Goal: Check status: Check status

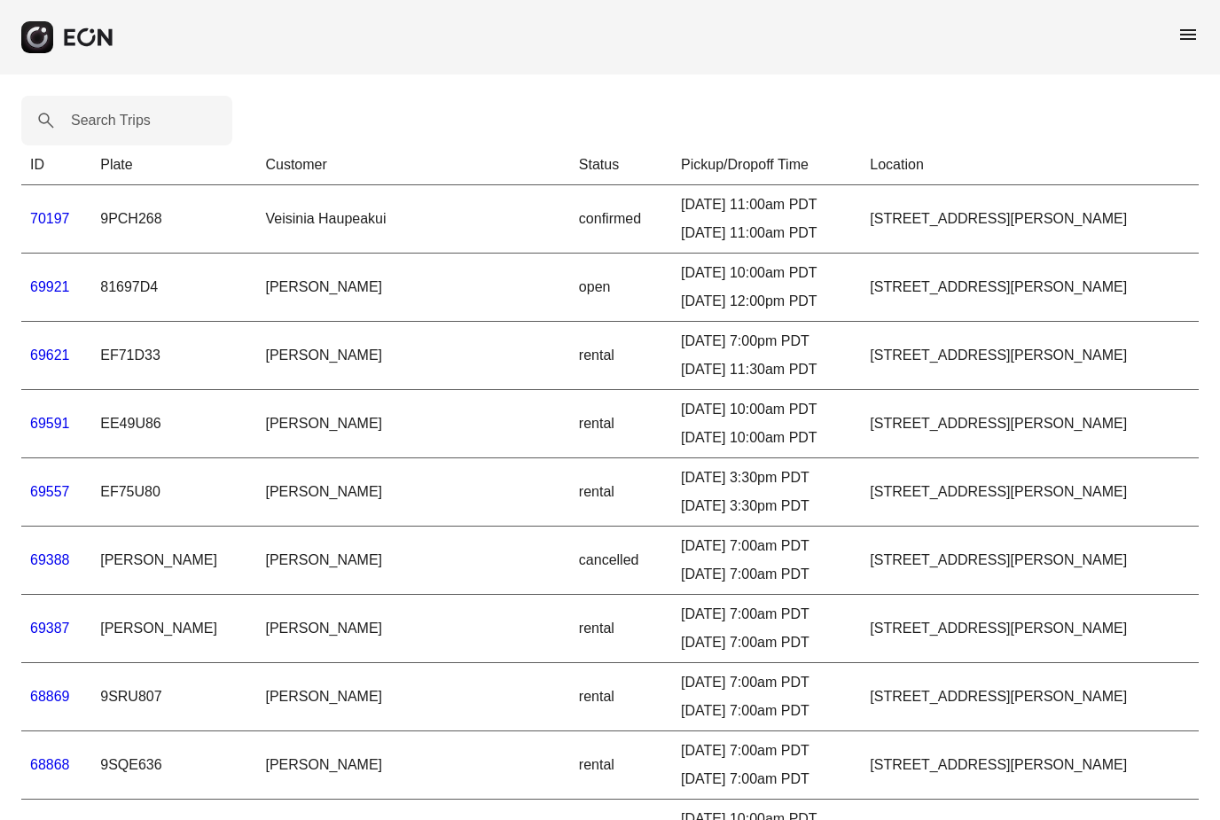
click at [1191, 30] on span "menu" at bounding box center [1188, 34] width 21 height 21
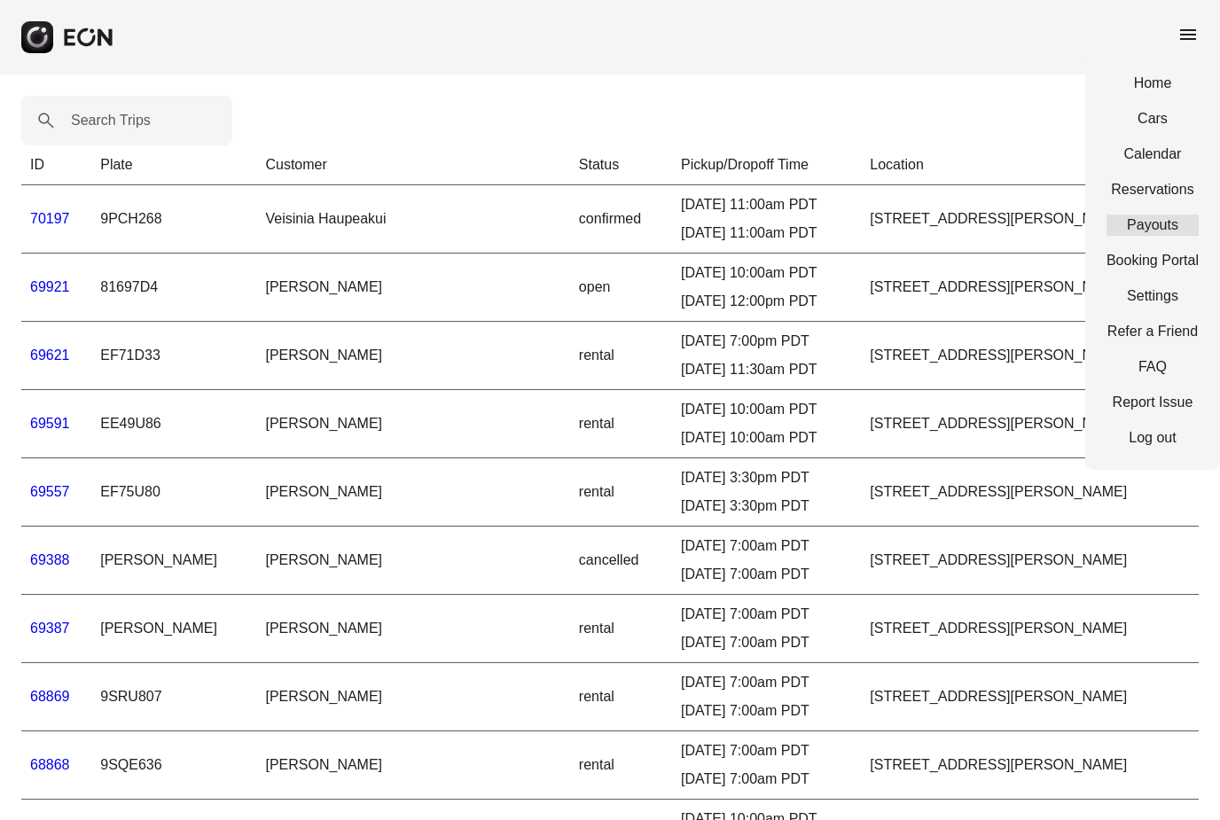
click at [1137, 222] on link "Payouts" at bounding box center [1153, 225] width 92 height 21
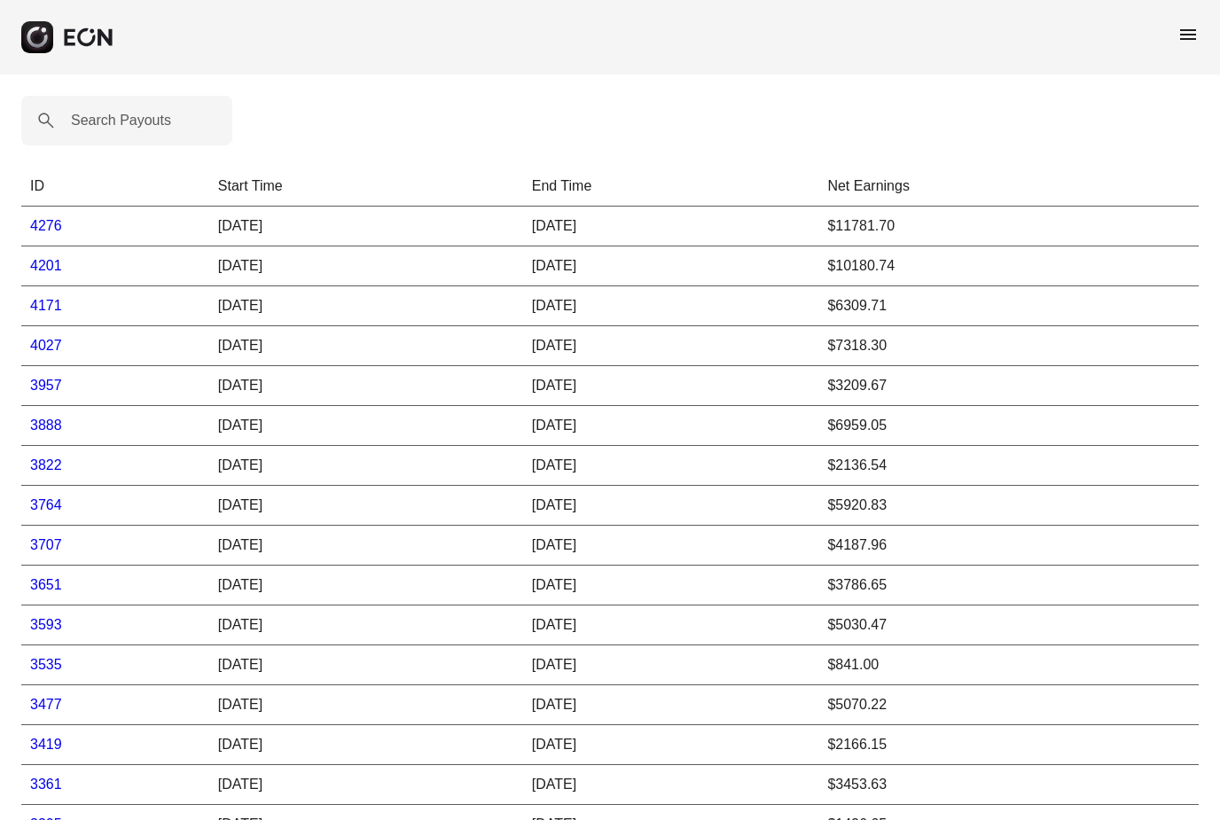
click at [42, 231] on link "4276" at bounding box center [46, 225] width 32 height 15
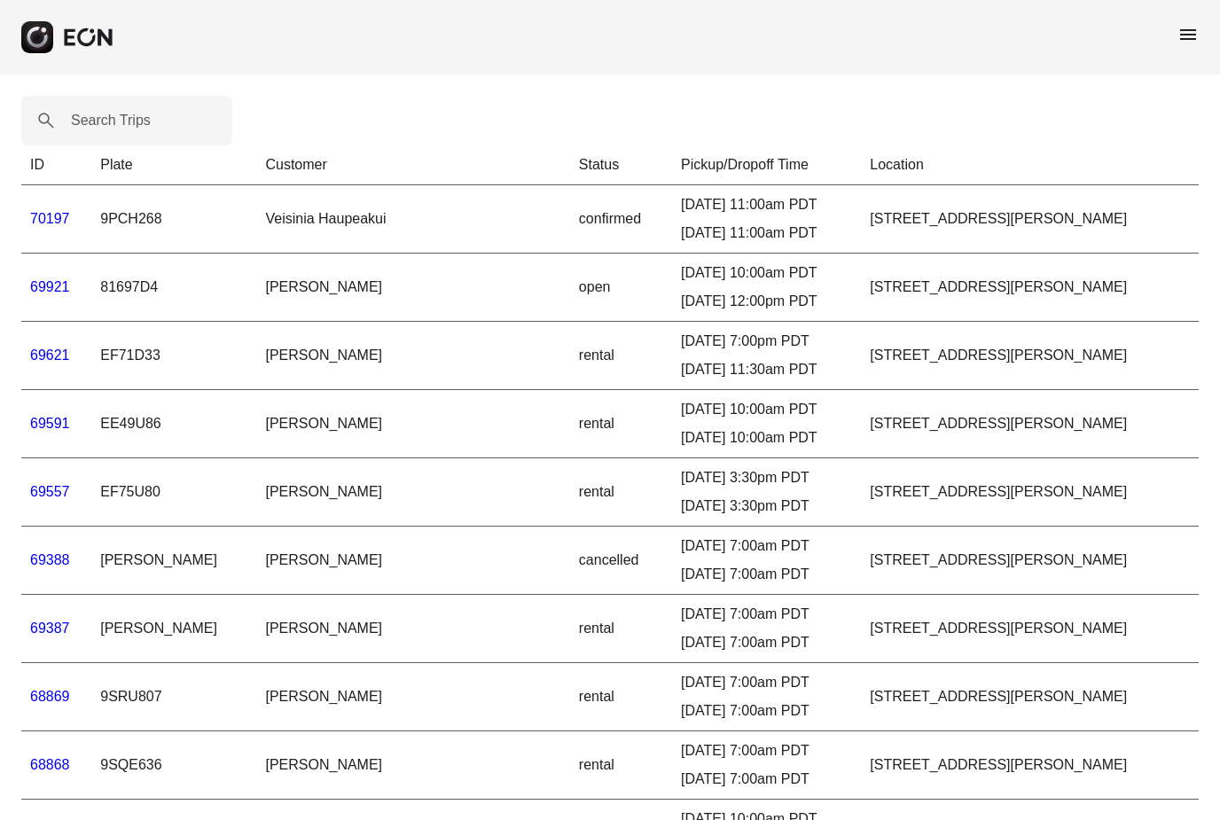
click at [1194, 34] on span "menu" at bounding box center [1188, 34] width 21 height 21
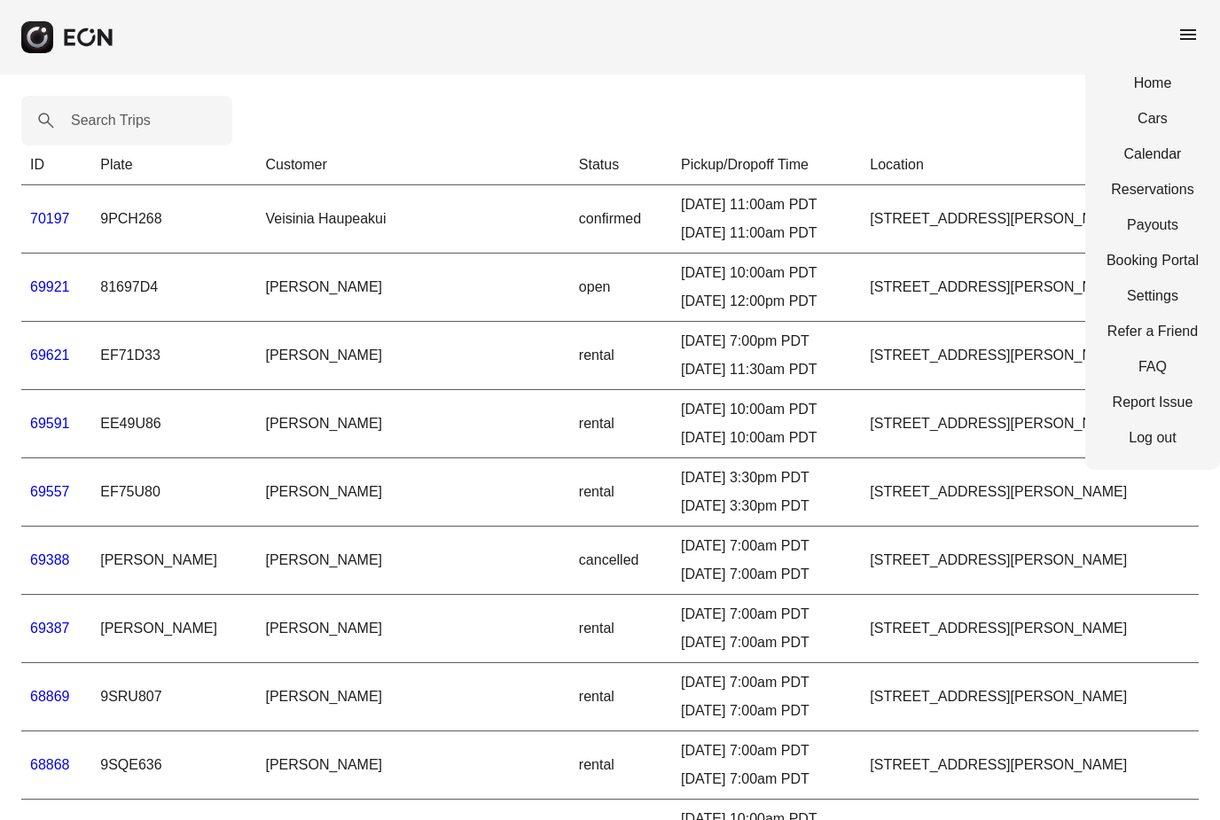
click at [1155, 234] on link "Payouts" at bounding box center [1153, 225] width 92 height 21
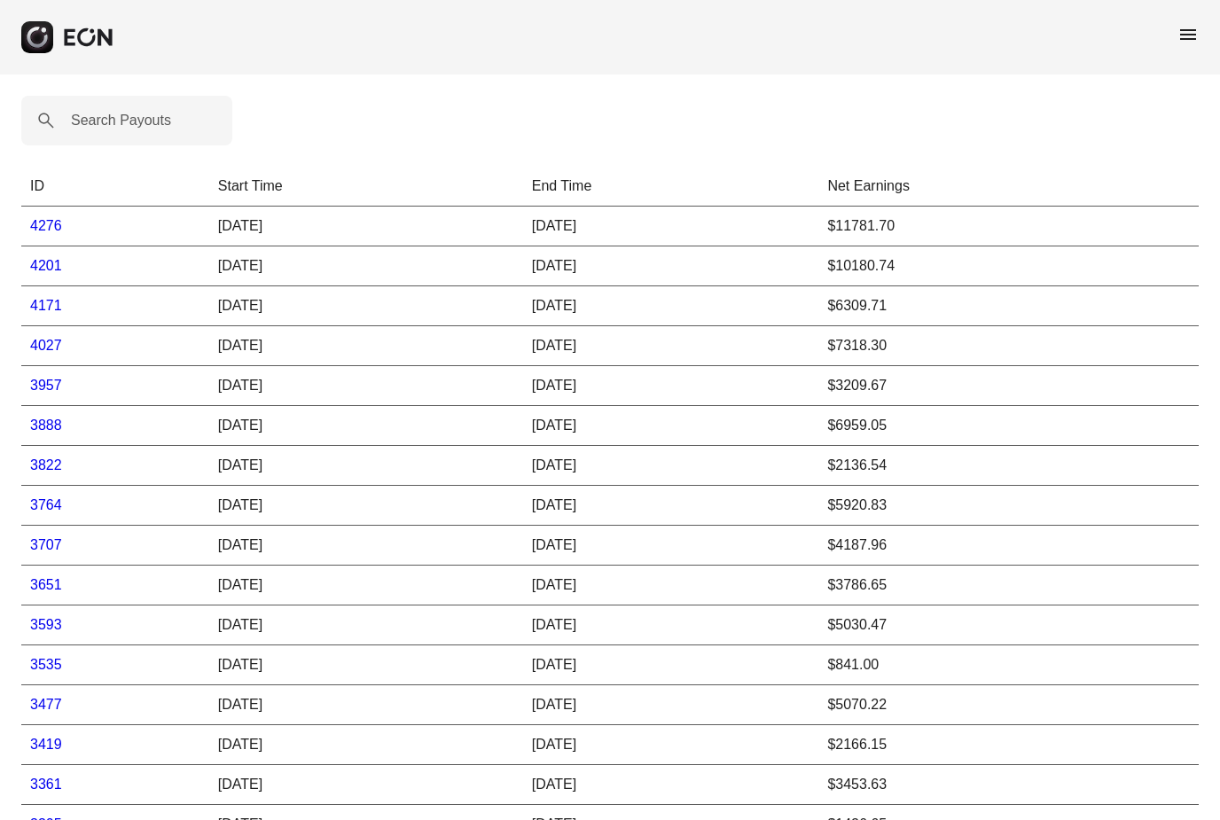
click at [53, 348] on link "4027" at bounding box center [46, 345] width 32 height 15
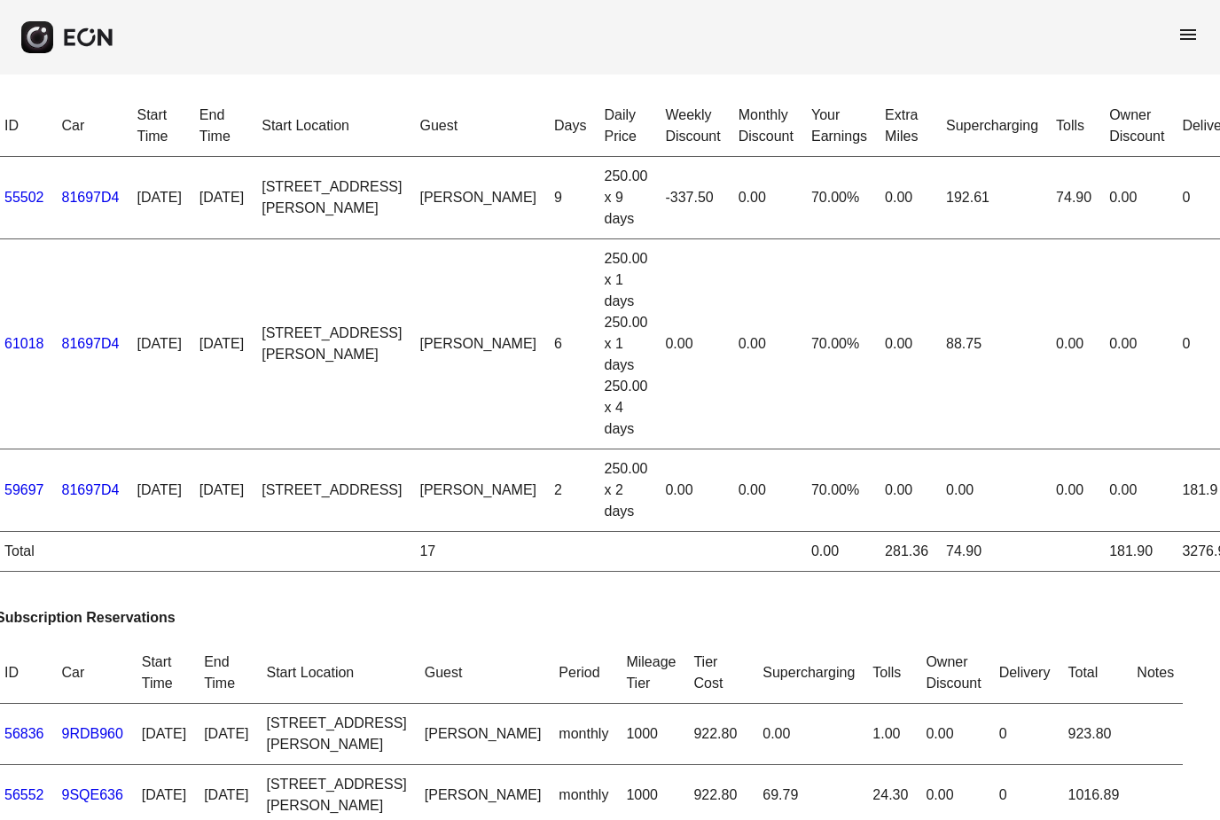
scroll to position [0, 25]
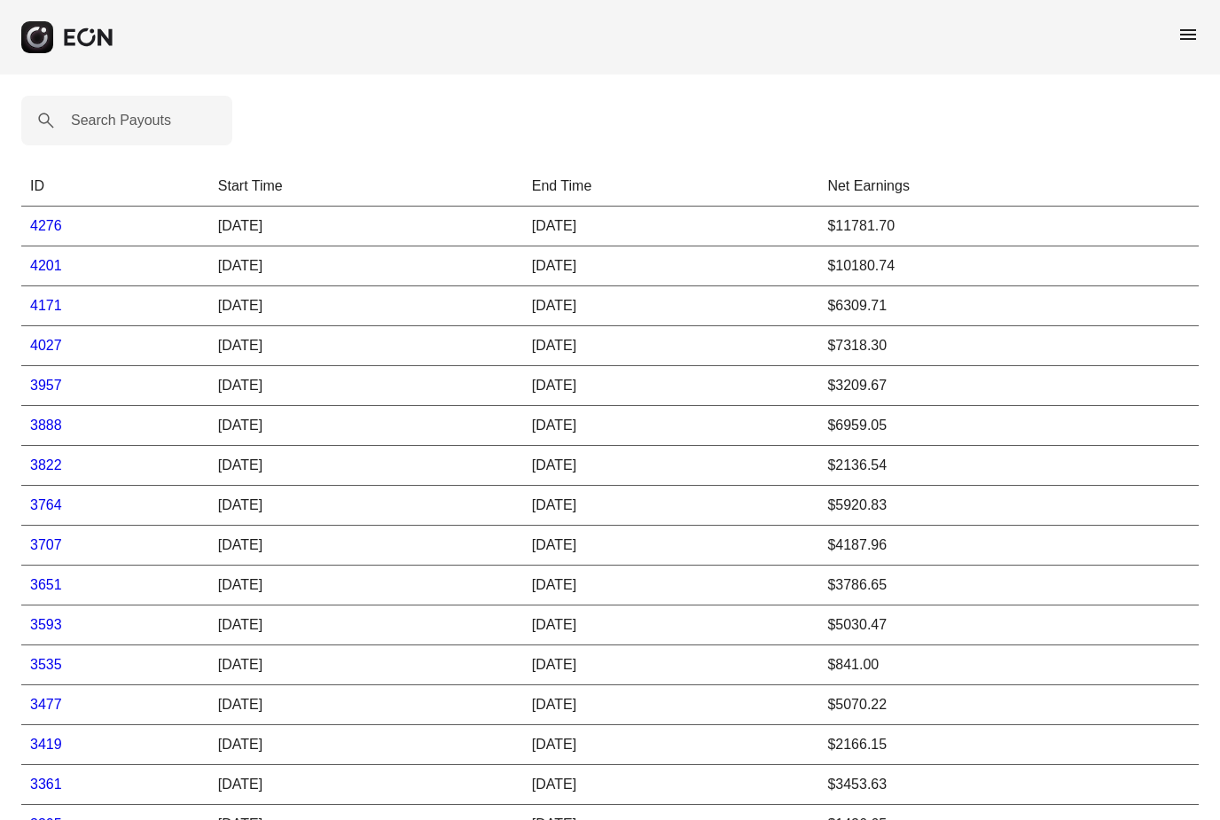
click at [51, 317] on td "4171" at bounding box center [115, 306] width 188 height 40
click at [51, 301] on link "4171" at bounding box center [46, 305] width 32 height 15
click at [49, 273] on link "4201" at bounding box center [46, 265] width 32 height 15
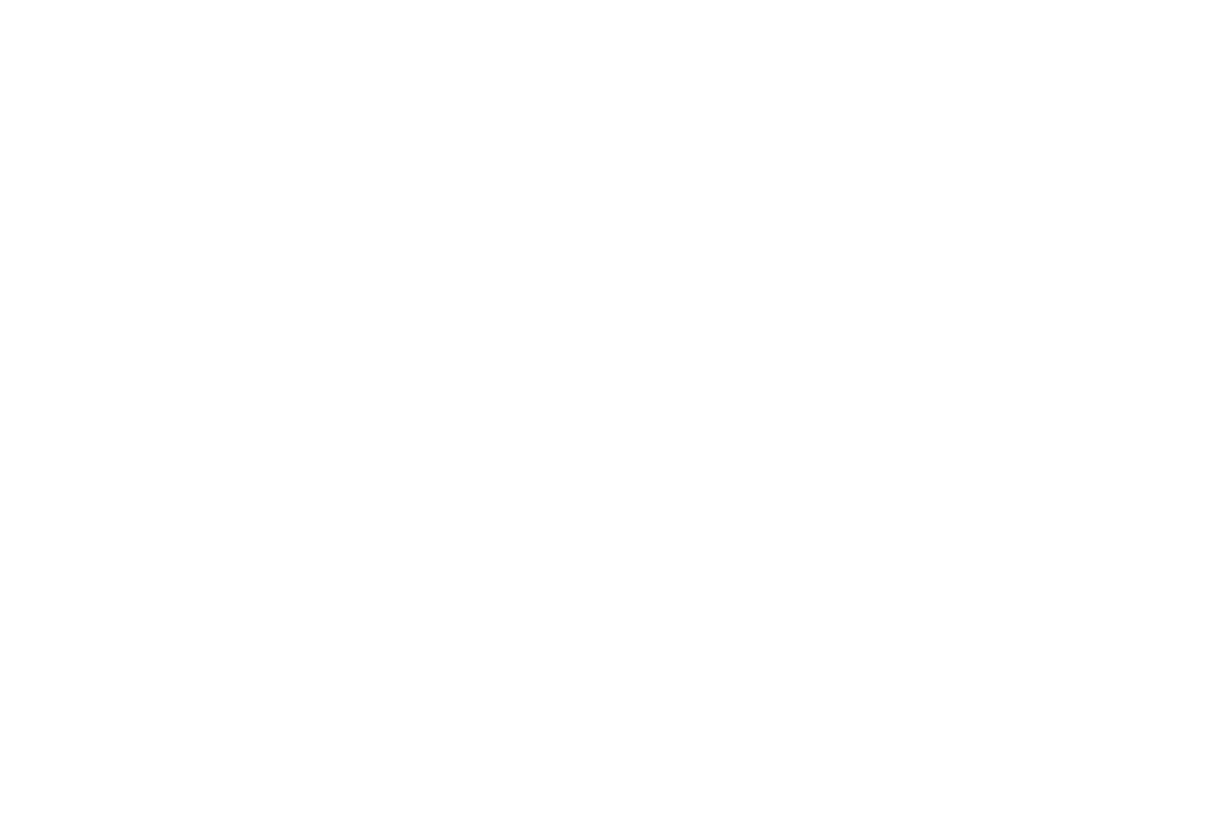
click at [1115, 0] on html at bounding box center [610, 0] width 1220 height 0
click at [1101, 0] on html at bounding box center [610, 0] width 1220 height 0
click at [1106, 0] on html at bounding box center [610, 0] width 1220 height 0
click at [1115, 0] on html at bounding box center [610, 0] width 1220 height 0
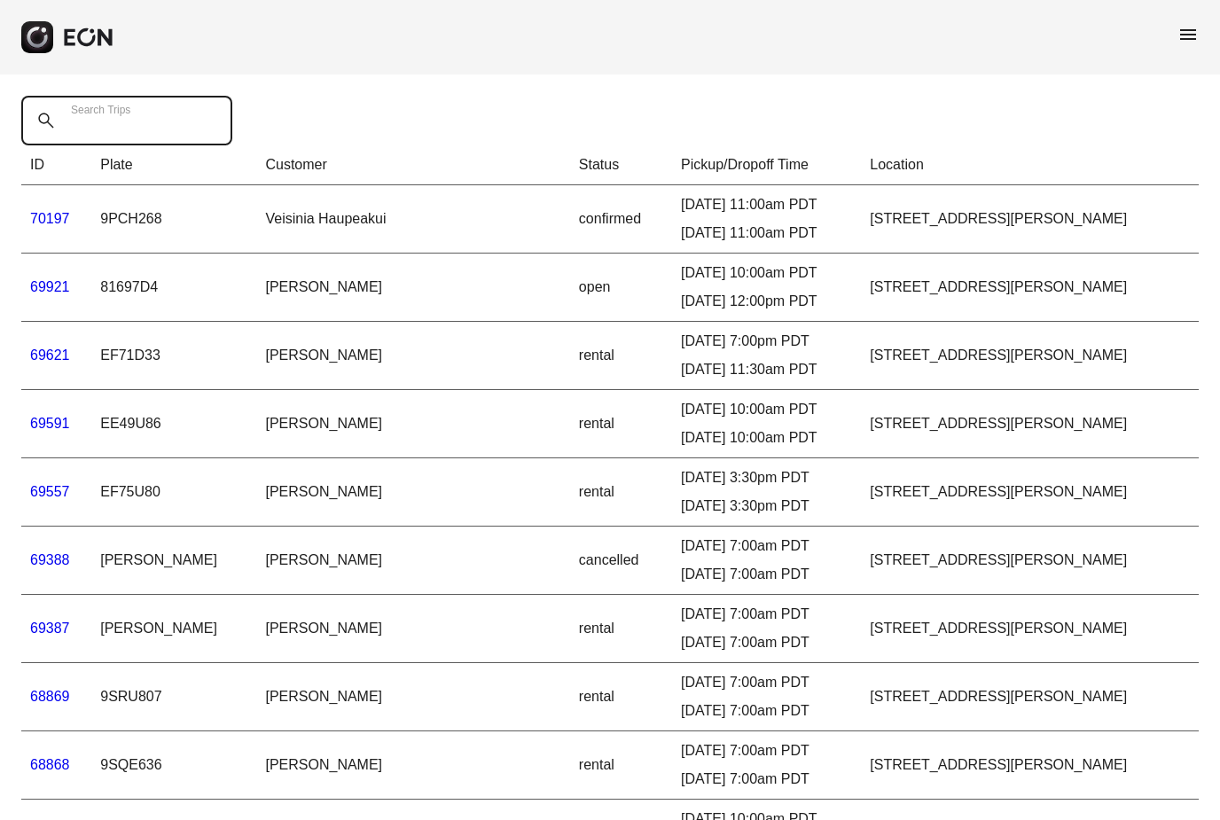
click at [154, 123] on Trips "Search Trips" at bounding box center [126, 121] width 211 height 50
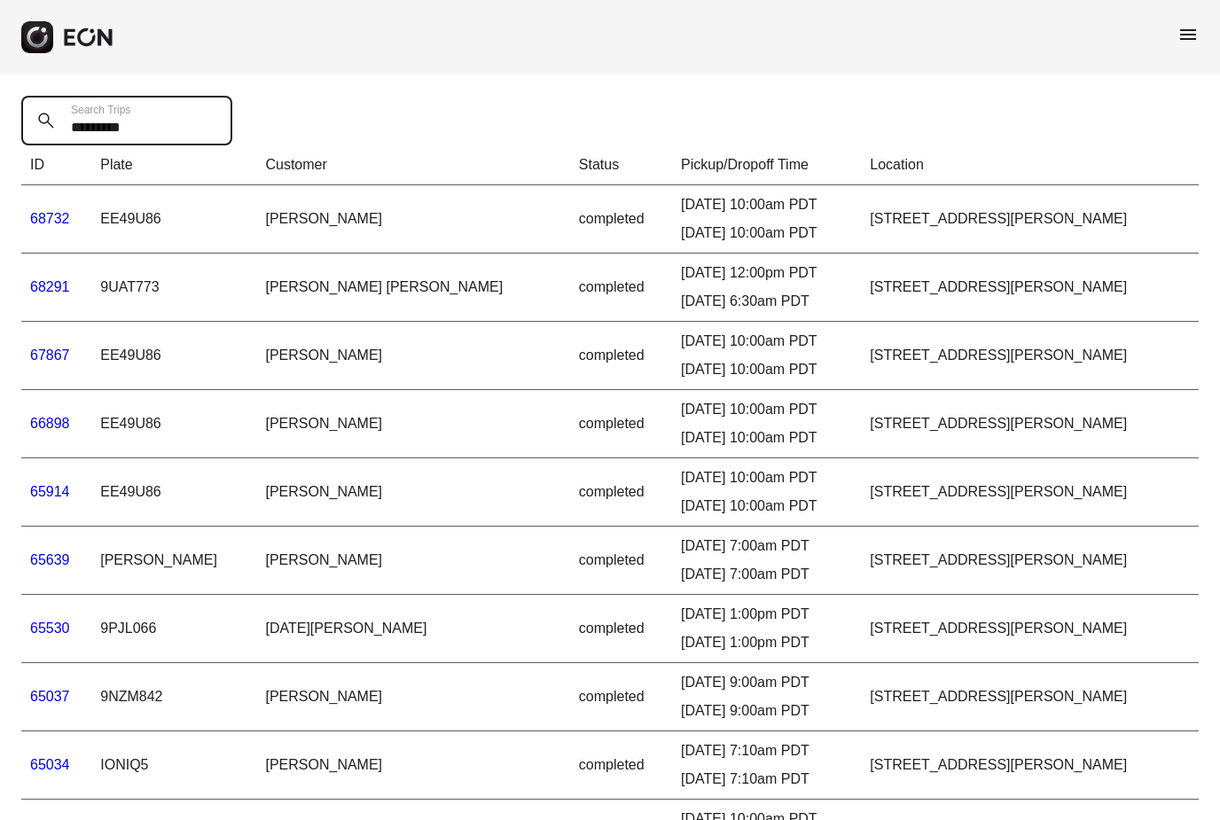
type Trips "*********"
click at [59, 221] on link "68732" at bounding box center [50, 218] width 40 height 15
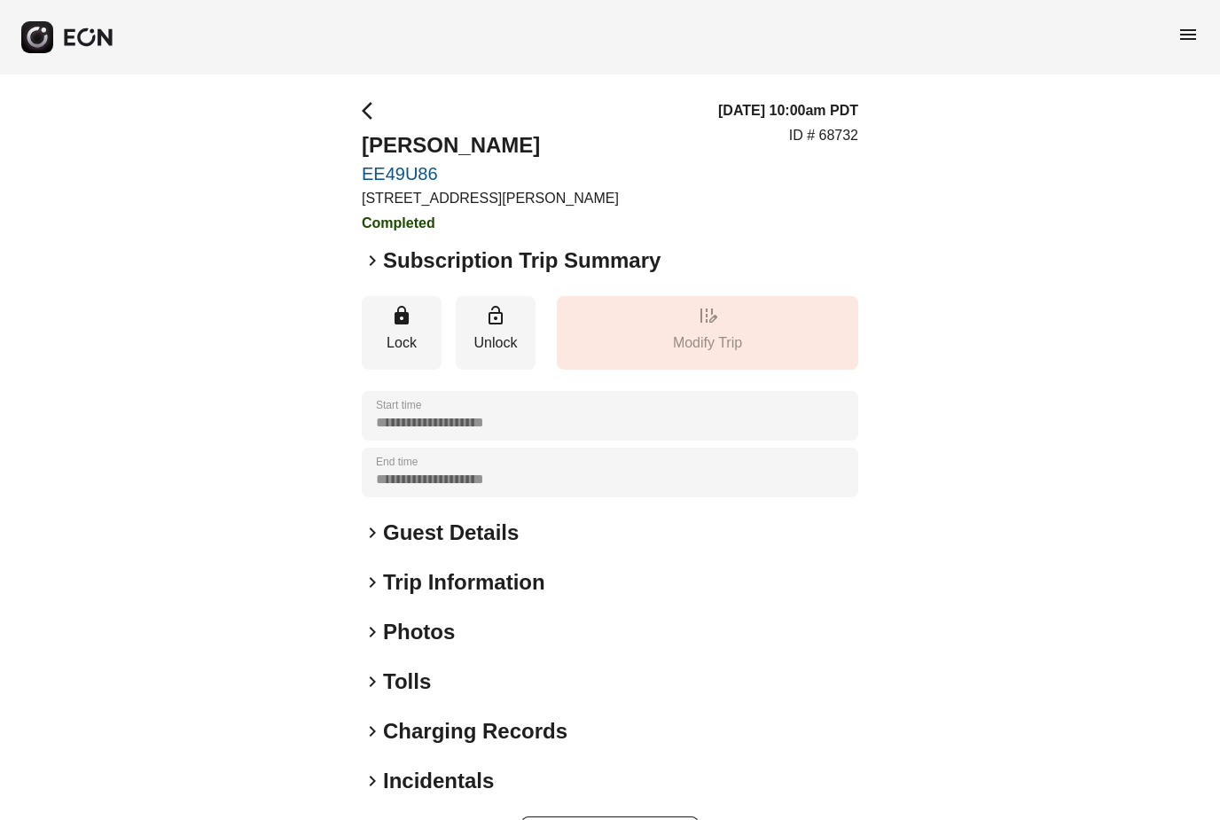
click at [371, 258] on span "keyboard_arrow_right" at bounding box center [372, 260] width 21 height 21
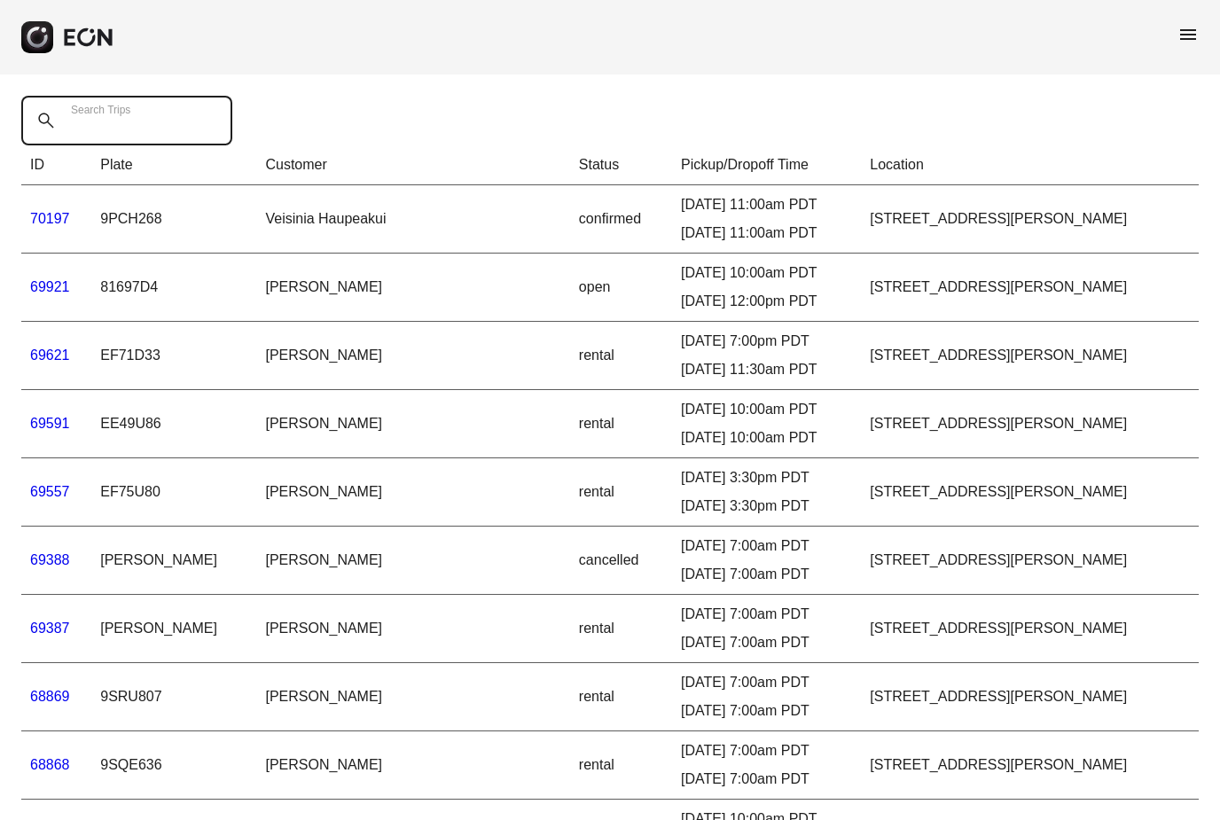
click at [156, 119] on Trips "Search Trips" at bounding box center [126, 121] width 211 height 50
type Trips "*********"
